Goal: Download file/media

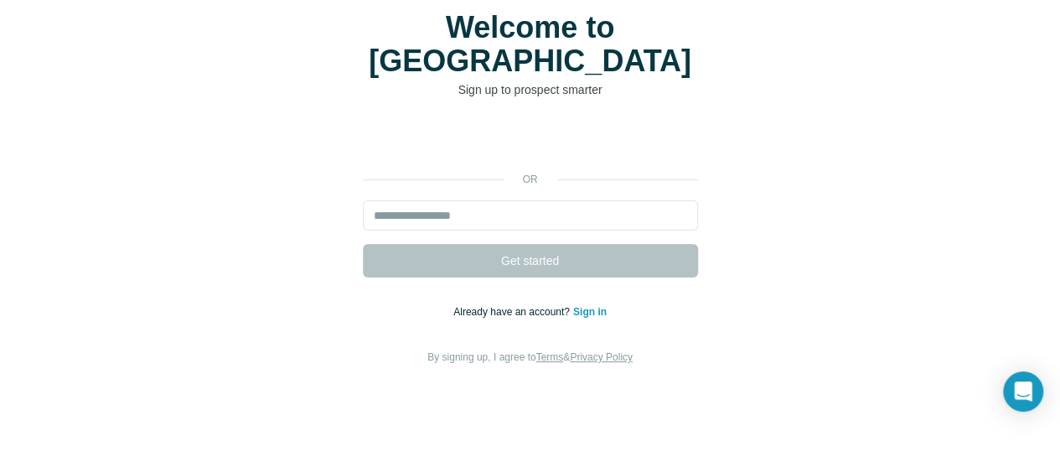
scroll to position [107, 0]
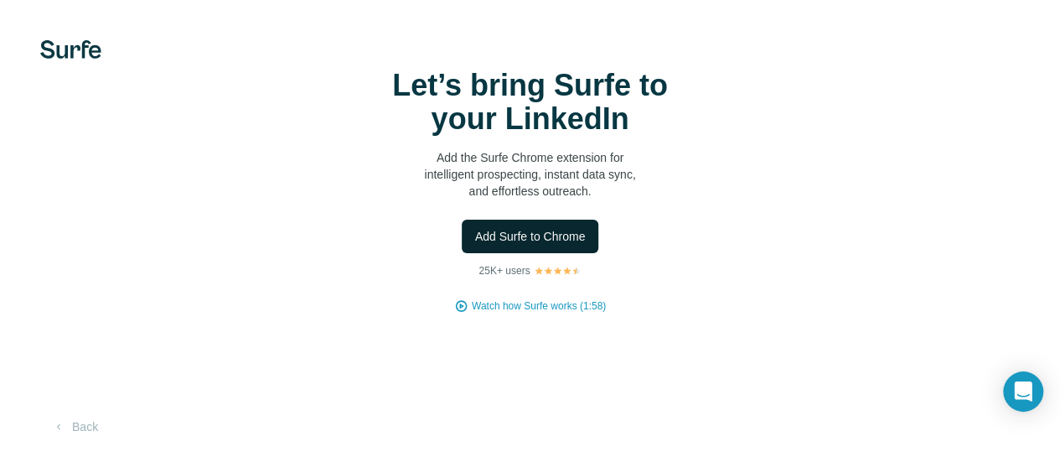
click at [475, 245] on span "Add Surfe to Chrome" at bounding box center [530, 236] width 111 height 17
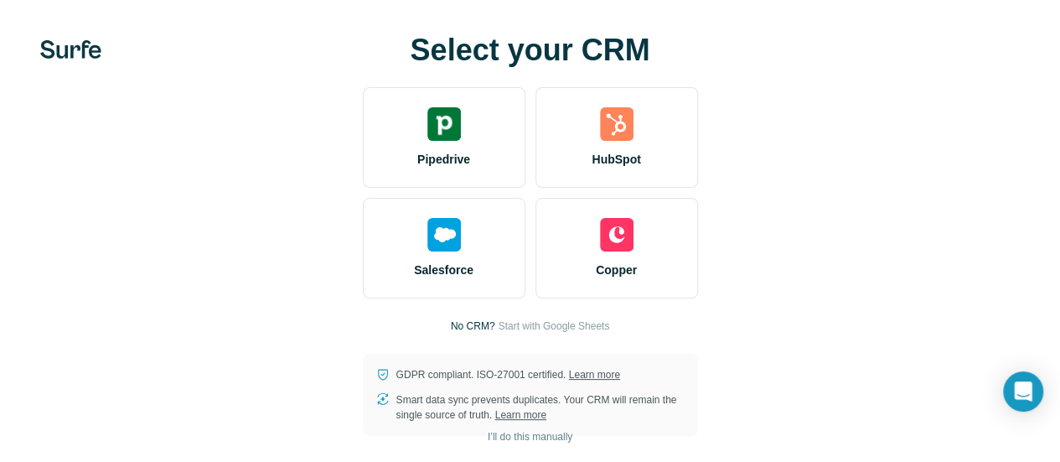
click at [0, 0] on img at bounding box center [0, 0] width 0 height 0
